Goal: Information Seeking & Learning: Learn about a topic

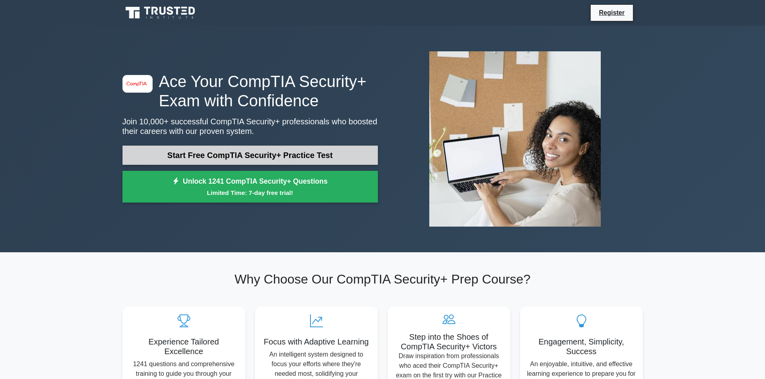
click at [300, 153] on link "Start Free CompTIA Security+ Practice Test" at bounding box center [249, 155] width 255 height 19
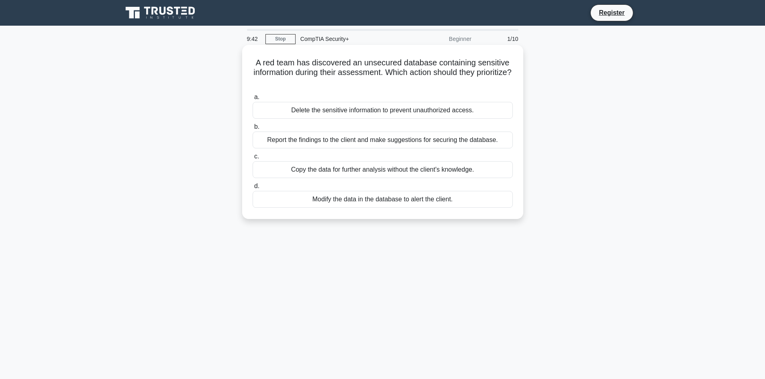
click at [396, 141] on div "Report the findings to the client and make suggestions for securing the databas…" at bounding box center [383, 140] width 260 height 17
click at [253, 130] on input "b. Report the findings to the client and make suggestions for securing the data…" at bounding box center [253, 126] width 0 height 5
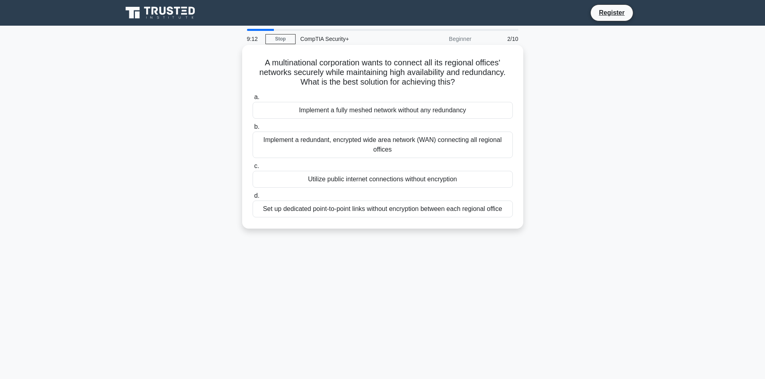
click at [409, 149] on div "Implement a redundant, encrypted wide area network (WAN) connecting all regiona…" at bounding box center [383, 145] width 260 height 26
click at [253, 130] on input "b. Implement a redundant, encrypted wide area network (WAN) connecting all regi…" at bounding box center [253, 126] width 0 height 5
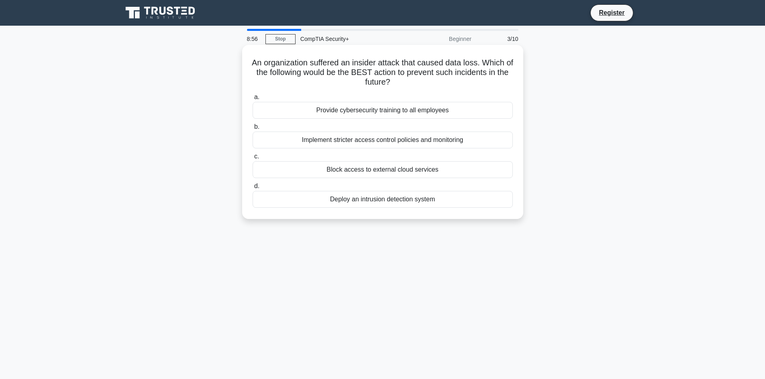
click at [412, 143] on div "Implement stricter access control policies and monitoring" at bounding box center [383, 140] width 260 height 17
click at [253, 130] on input "b. Implement stricter access control policies and monitoring" at bounding box center [253, 126] width 0 height 5
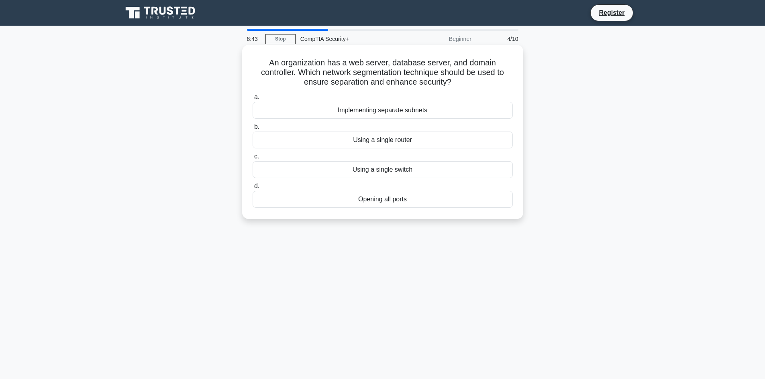
click at [413, 110] on div "Implementing separate subnets" at bounding box center [383, 110] width 260 height 17
click at [253, 100] on input "a. Implementing separate subnets" at bounding box center [253, 97] width 0 height 5
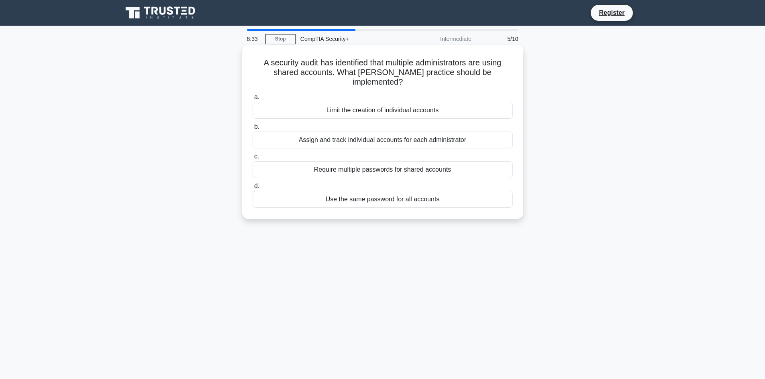
click at [414, 133] on div "Assign and track individual accounts for each administrator" at bounding box center [383, 140] width 260 height 17
click at [253, 130] on input "b. Assign and track individual accounts for each administrator" at bounding box center [253, 126] width 0 height 5
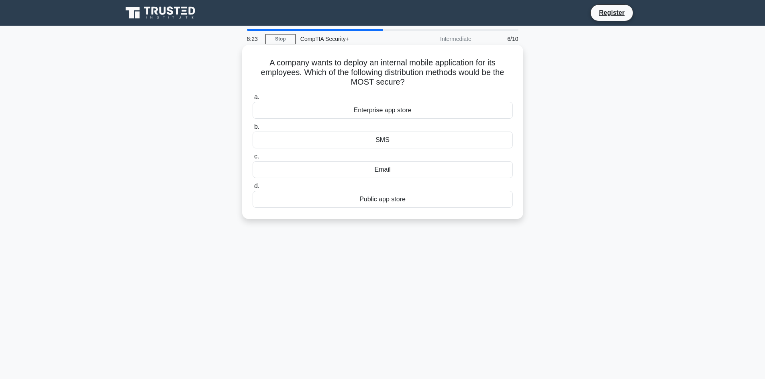
click at [425, 110] on div "Enterprise app store" at bounding box center [383, 110] width 260 height 17
click at [253, 100] on input "a. Enterprise app store" at bounding box center [253, 97] width 0 height 5
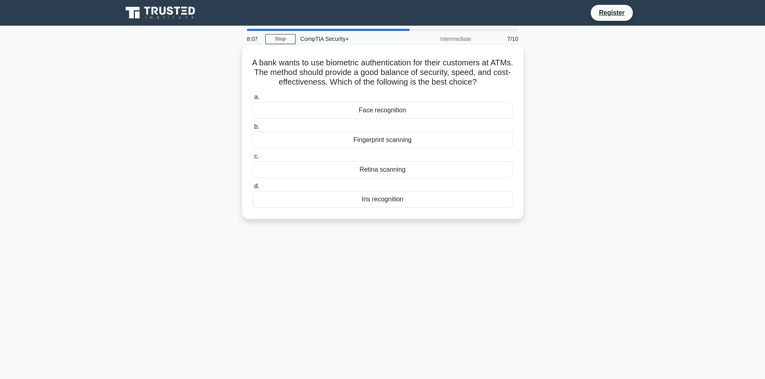
click at [403, 203] on div "Iris recognition" at bounding box center [383, 199] width 260 height 17
click at [253, 189] on input "d. Iris recognition" at bounding box center [253, 186] width 0 height 5
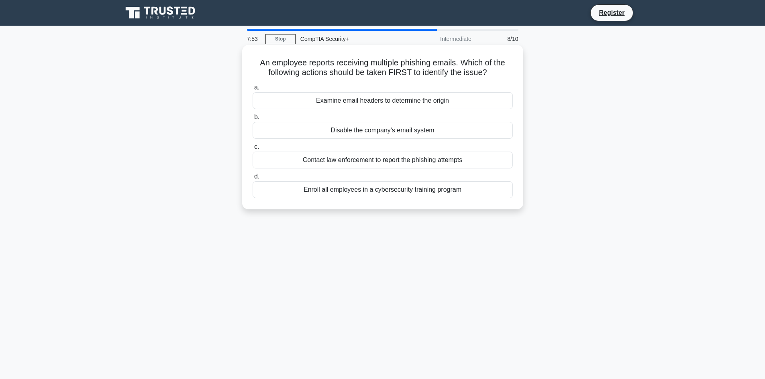
click at [426, 103] on div "Examine email headers to determine the origin" at bounding box center [383, 100] width 260 height 17
click at [253, 90] on input "a. Examine email headers to determine the origin" at bounding box center [253, 87] width 0 height 5
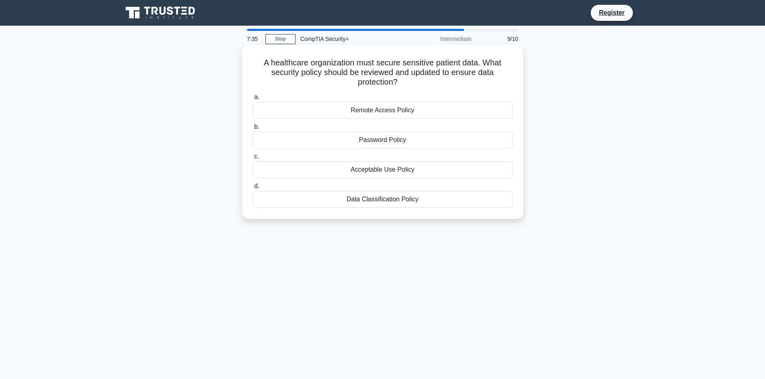
click at [410, 171] on div "Acceptable Use Policy" at bounding box center [383, 169] width 260 height 17
click at [253, 159] on input "c. Acceptable Use Policy" at bounding box center [253, 156] width 0 height 5
click at [414, 202] on div "Layered security approach" at bounding box center [383, 199] width 260 height 17
click at [253, 189] on input "d. Layered security approach" at bounding box center [253, 186] width 0 height 5
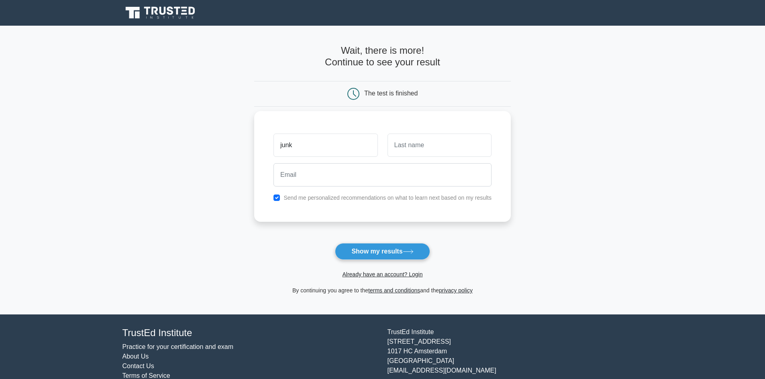
type input "junk"
type input "wwtan"
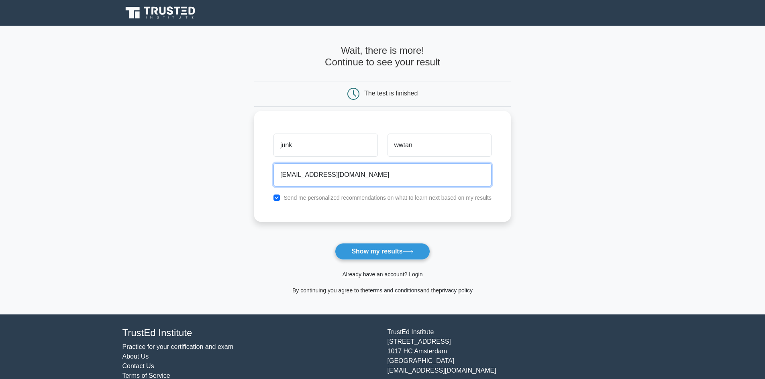
type input "[EMAIL_ADDRESS][DOMAIN_NAME]"
click at [287, 215] on div "junk wwtan [EMAIL_ADDRESS][DOMAIN_NAME] Send me personalized recommendations on…" at bounding box center [382, 166] width 257 height 111
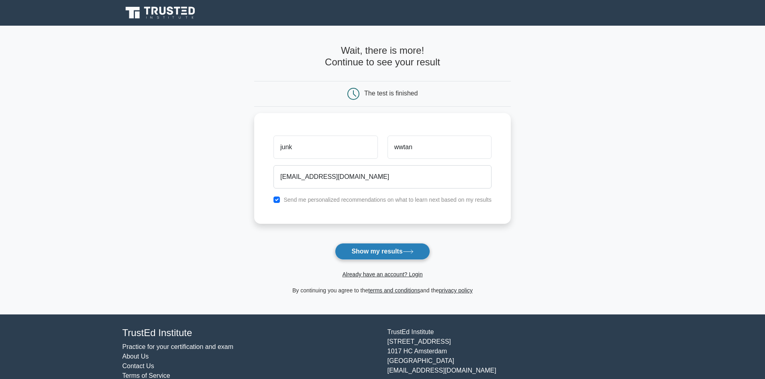
click at [359, 249] on button "Show my results" at bounding box center [382, 251] width 95 height 17
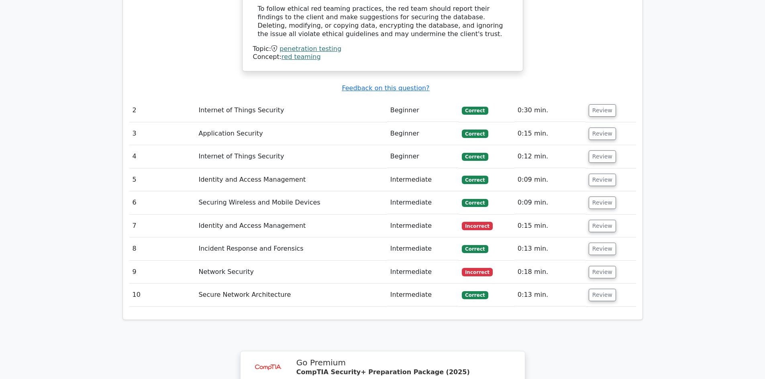
scroll to position [883, 0]
click at [601, 220] on button "Review" at bounding box center [602, 226] width 27 height 12
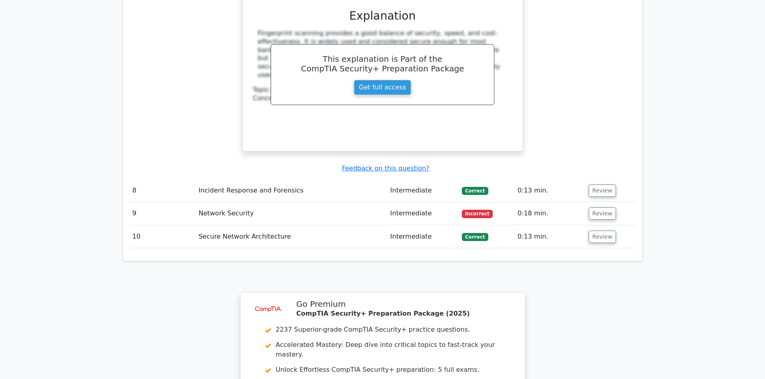
scroll to position [1285, 0]
click at [602, 207] on button "Review" at bounding box center [602, 213] width 27 height 12
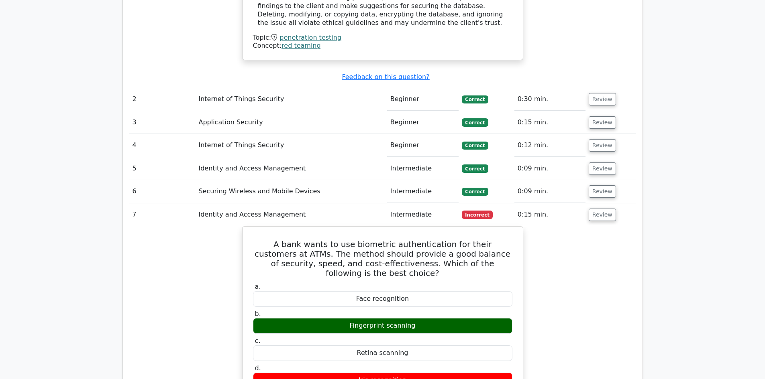
scroll to position [883, 0]
